Goal: Check status: Check status

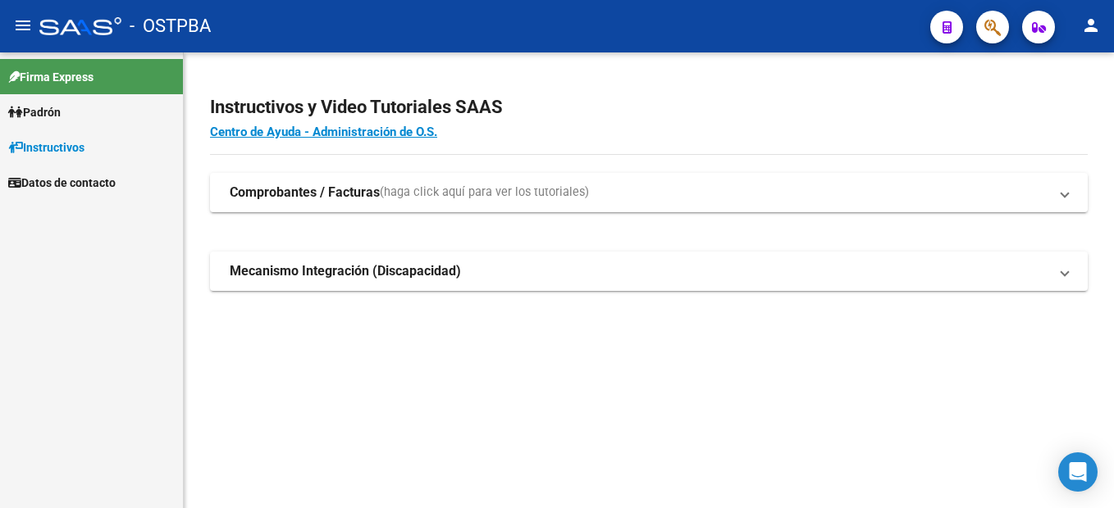
click at [24, 116] on span "Padrón" at bounding box center [34, 112] width 52 height 18
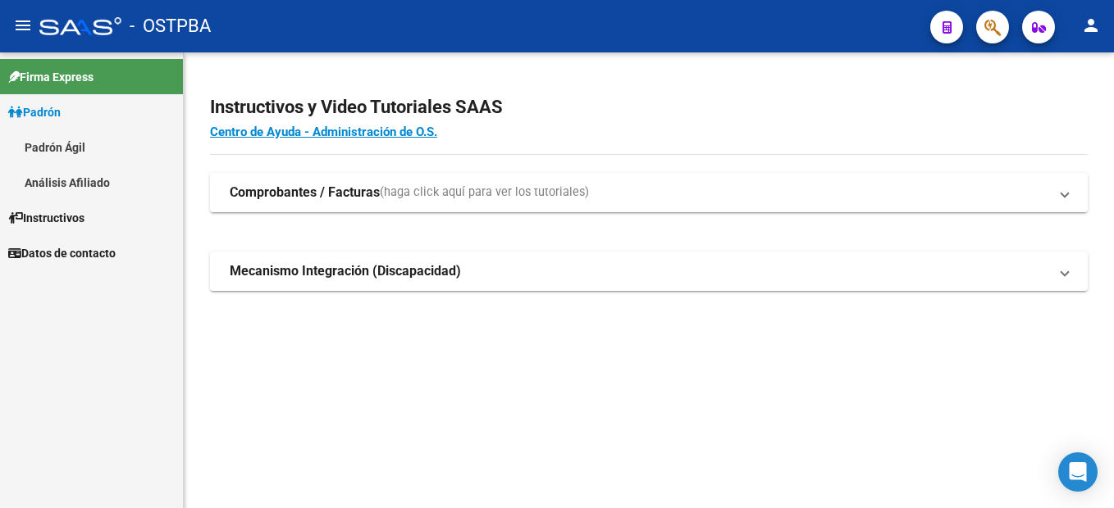
click at [34, 148] on link "Padrón Ágil" at bounding box center [91, 147] width 183 height 35
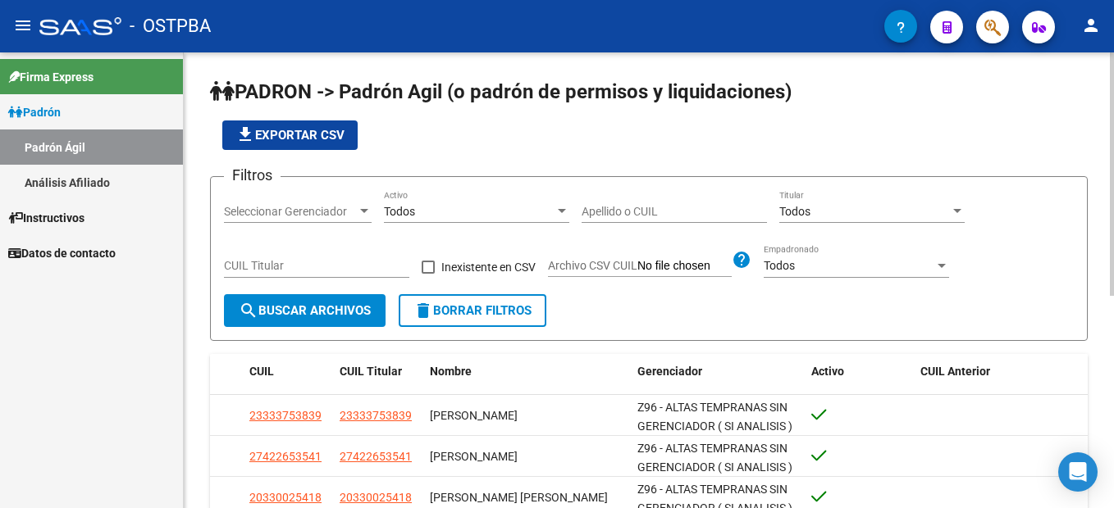
click at [617, 203] on div "Apellido o CUIL" at bounding box center [673, 206] width 185 height 33
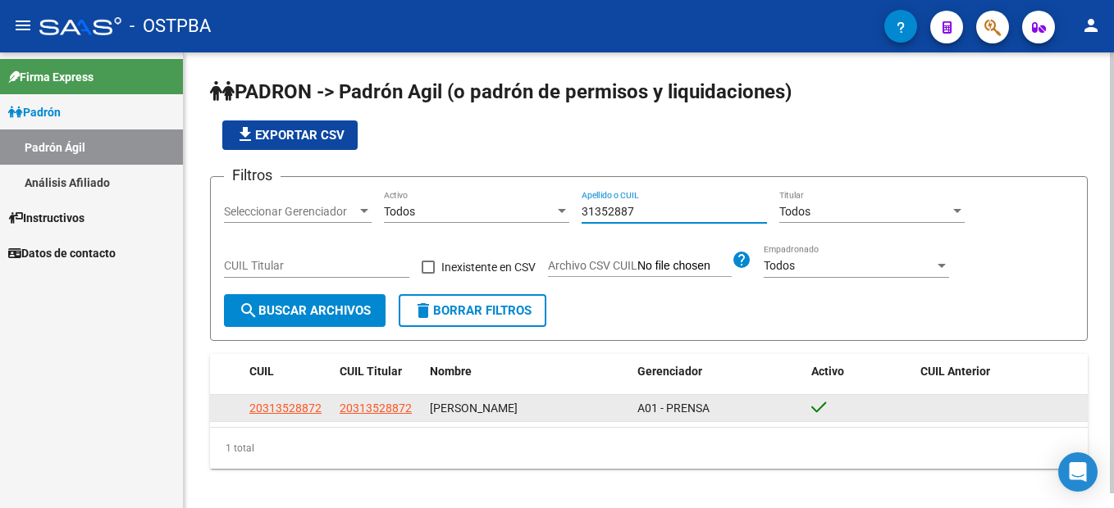
type input "31352887"
click at [289, 417] on app-link-go-to "20313528872" at bounding box center [285, 408] width 72 height 19
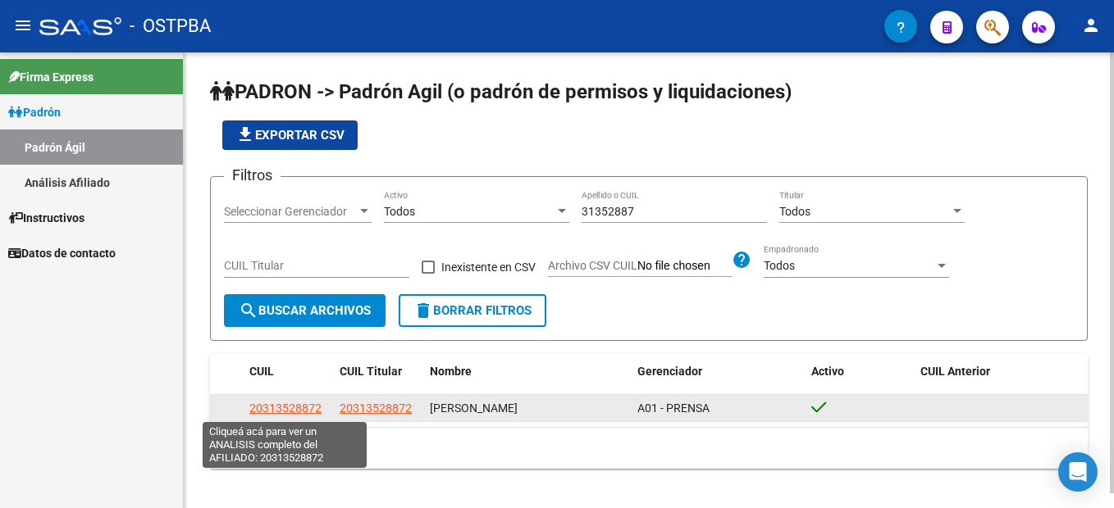
click at [286, 414] on span "20313528872" at bounding box center [285, 408] width 72 height 13
